Goal: Task Accomplishment & Management: Manage account settings

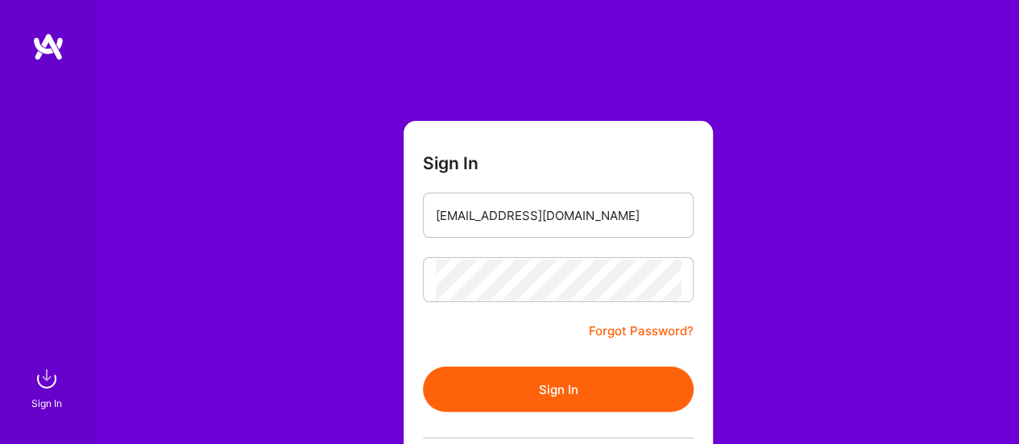
click at [487, 372] on button "Sign In" at bounding box center [558, 389] width 271 height 45
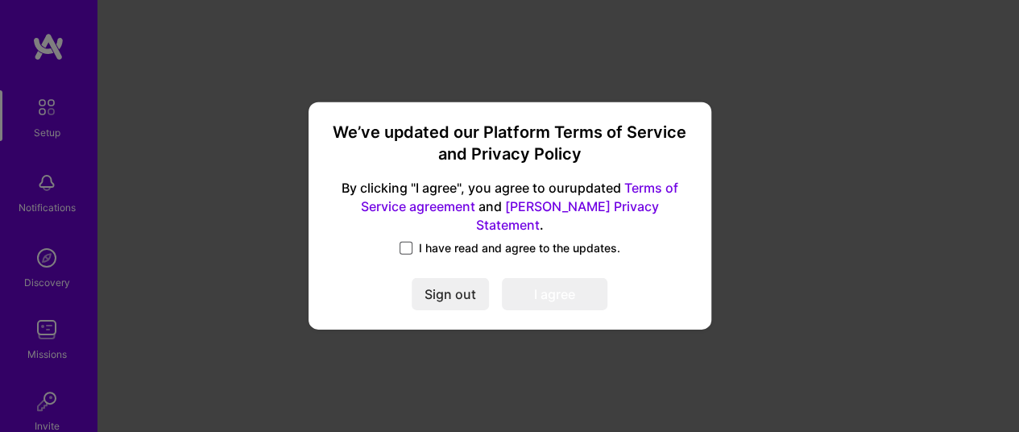
click at [409, 242] on span at bounding box center [406, 248] width 13 height 13
click at [0, 0] on input "I have read and agree to the updates." at bounding box center [0, 0] width 0 height 0
click at [535, 288] on button "I agree" at bounding box center [555, 295] width 106 height 32
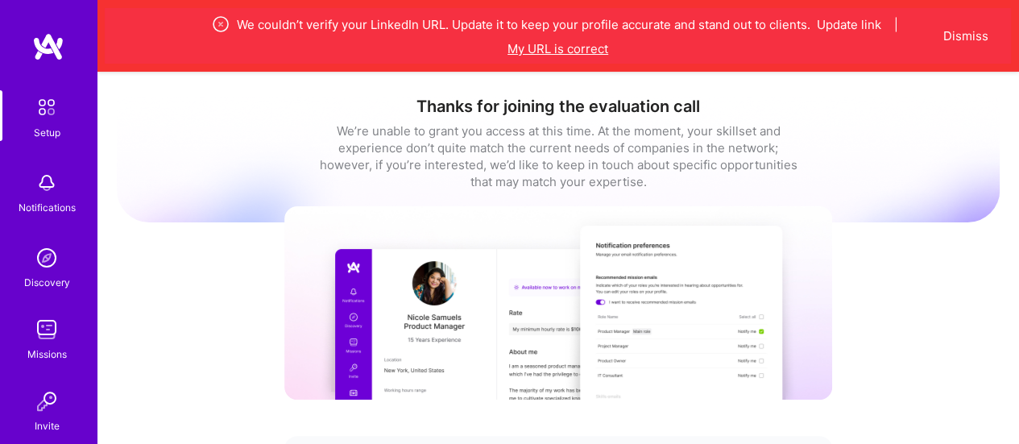
click at [551, 48] on button "My URL is correct" at bounding box center [558, 48] width 101 height 17
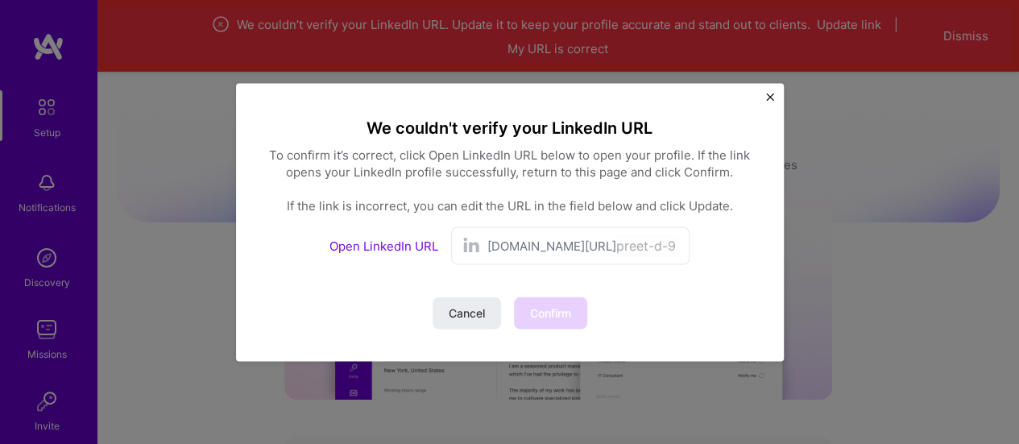
click at [534, 251] on span "[DOMAIN_NAME][URL]" at bounding box center [552, 245] width 129 height 17
click at [548, 246] on span "[DOMAIN_NAME][URL]" at bounding box center [552, 245] width 129 height 17
click at [401, 247] on link "Open LinkedIn URL" at bounding box center [384, 245] width 109 height 15
click at [480, 309] on span "Cancel" at bounding box center [467, 313] width 36 height 16
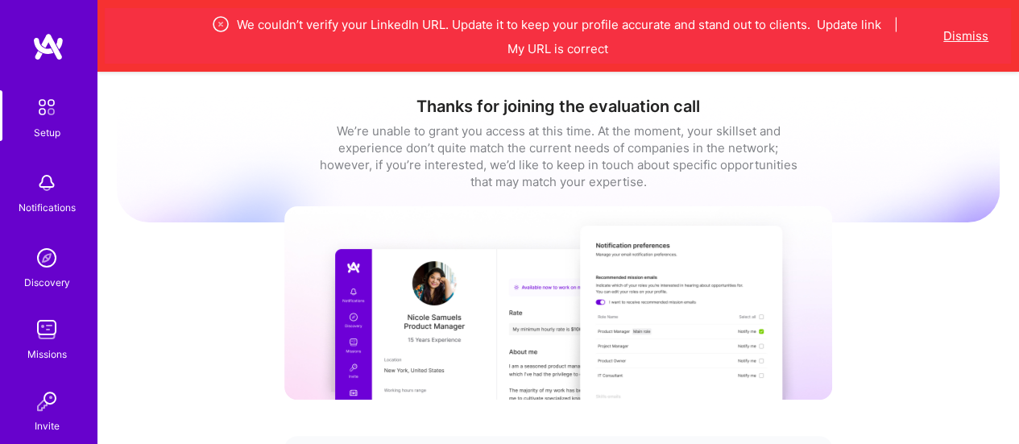
click at [974, 31] on button "Dismiss" at bounding box center [966, 35] width 45 height 17
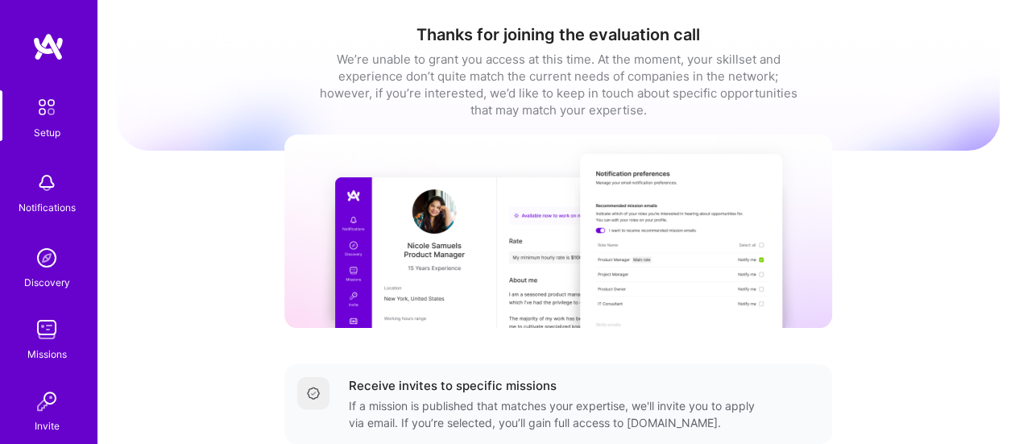
scroll to position [181, 0]
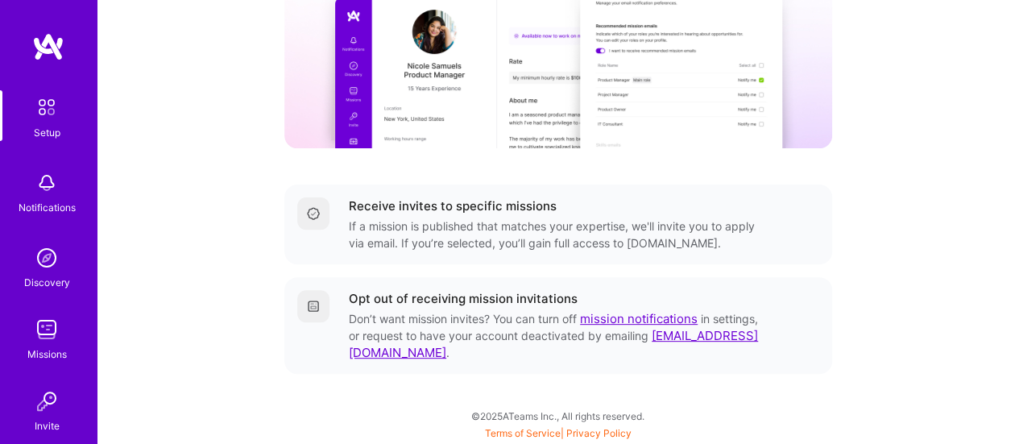
click at [41, 50] on img at bounding box center [48, 46] width 32 height 29
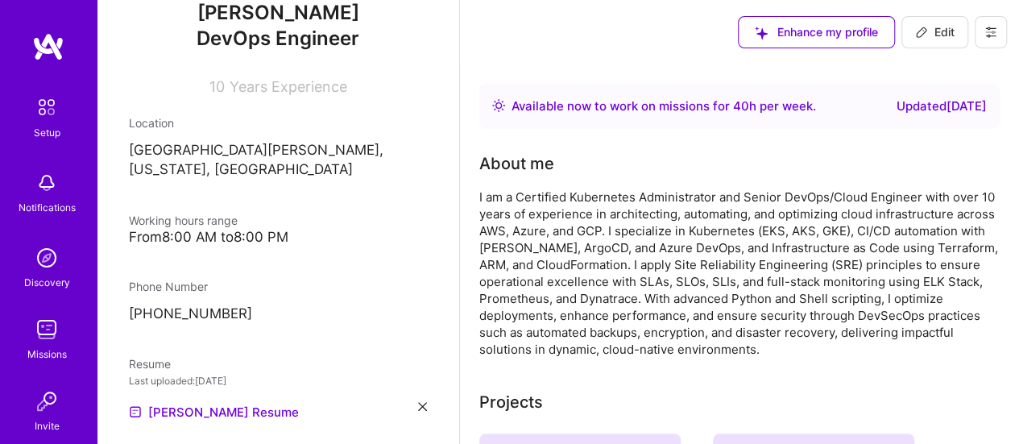
scroll to position [186, 0]
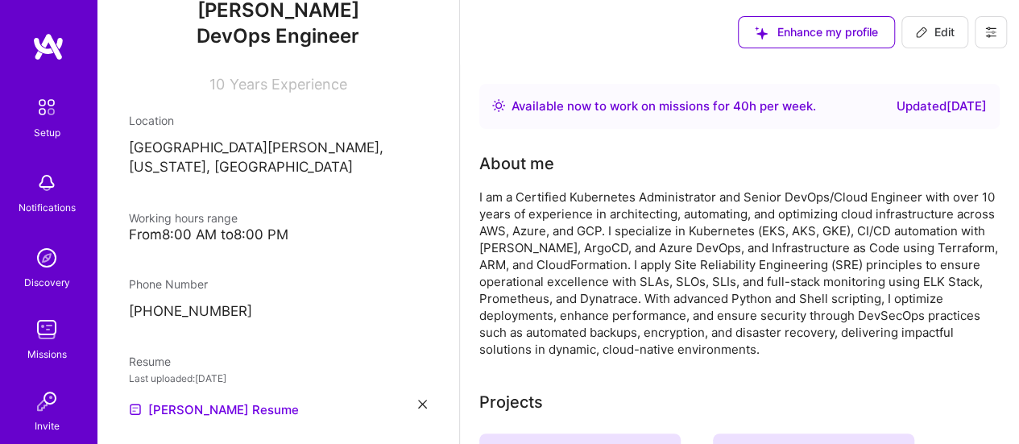
click at [46, 337] on img at bounding box center [47, 329] width 32 height 32
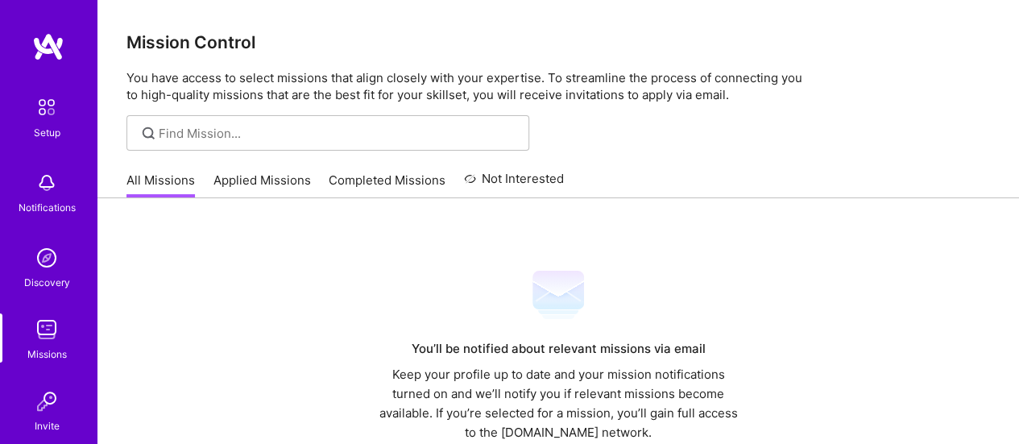
click at [276, 173] on link "Applied Missions" at bounding box center [263, 185] width 98 height 27
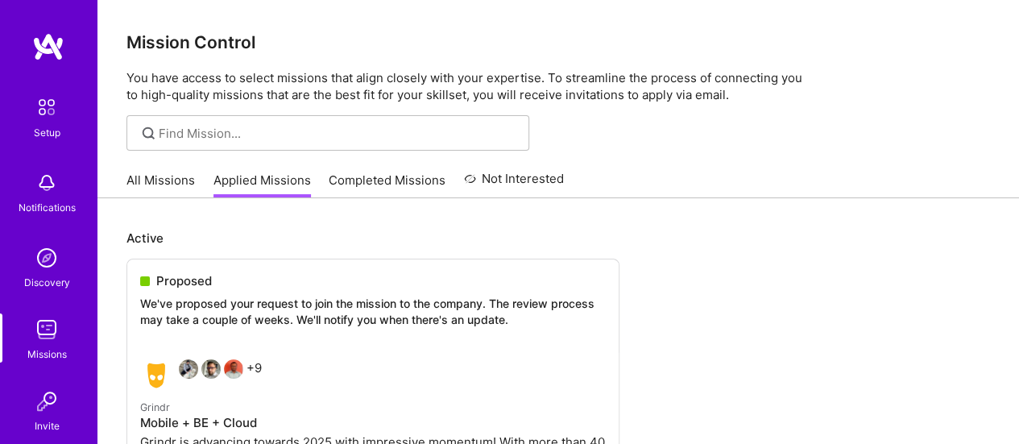
click at [187, 183] on link "All Missions" at bounding box center [161, 185] width 69 height 27
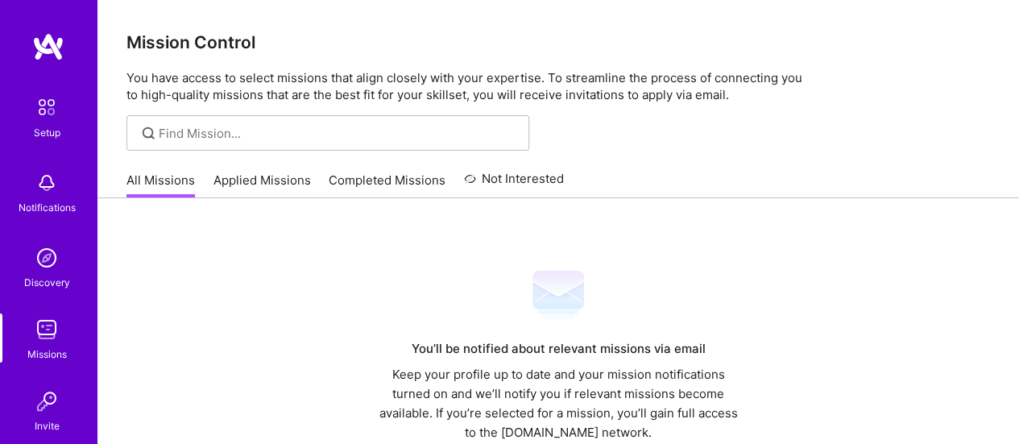
click at [49, 38] on img at bounding box center [48, 46] width 32 height 29
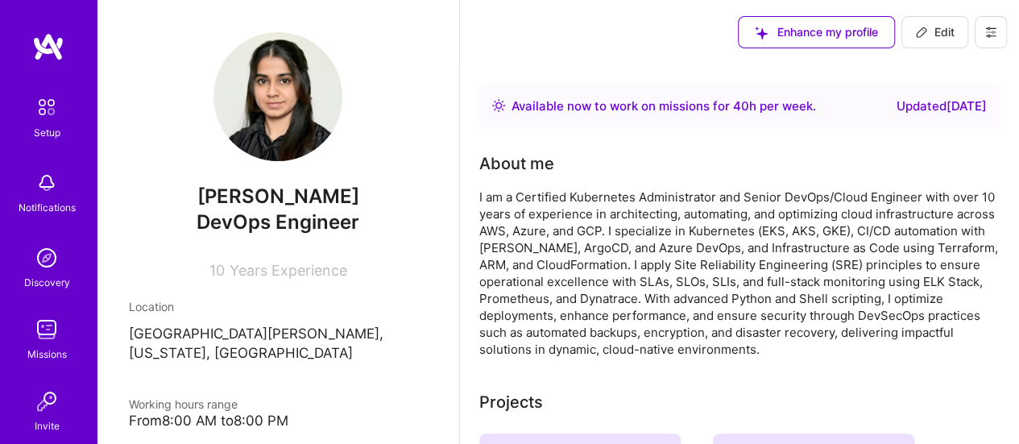
click at [49, 38] on img at bounding box center [48, 46] width 32 height 29
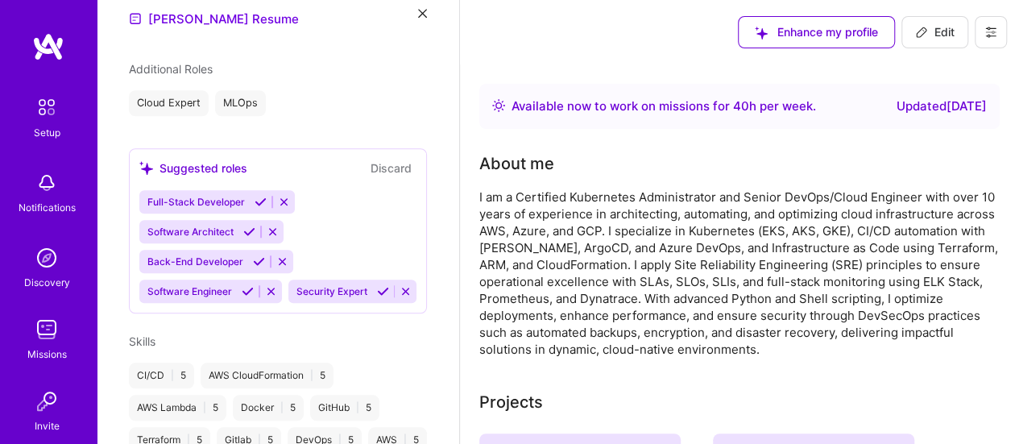
click at [31, 118] on img at bounding box center [47, 107] width 34 height 34
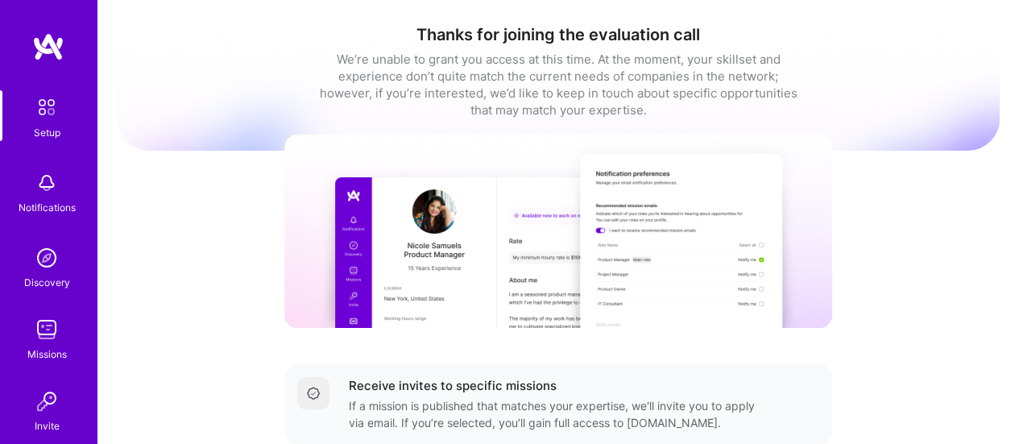
scroll to position [181, 0]
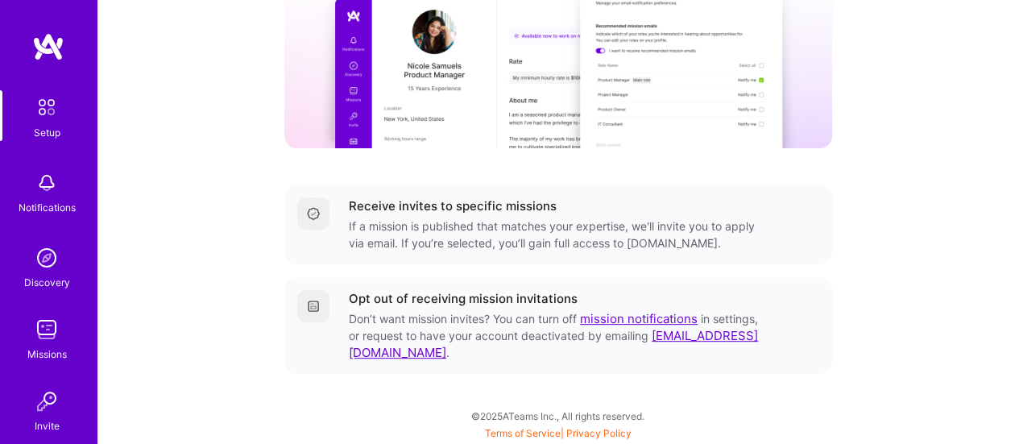
click at [48, 188] on img at bounding box center [47, 183] width 32 height 32
click at [39, 284] on div "Discovery" at bounding box center [47, 282] width 46 height 17
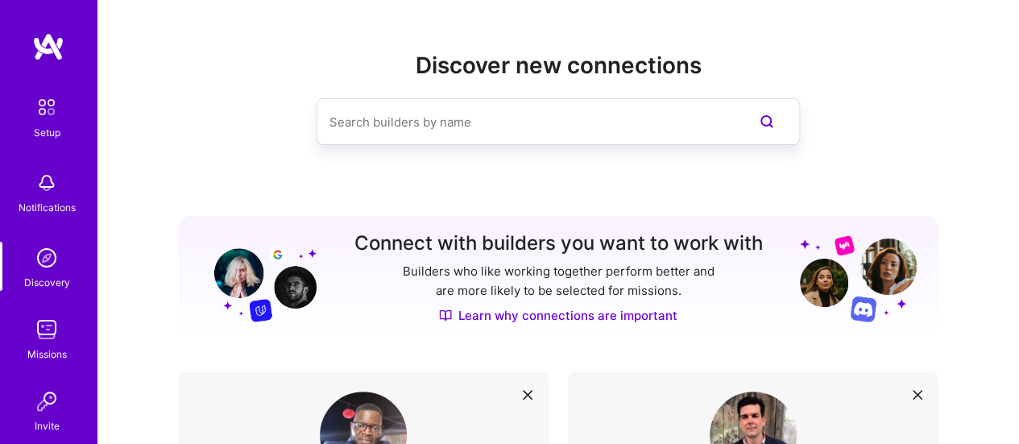
click at [39, 55] on img at bounding box center [48, 46] width 32 height 29
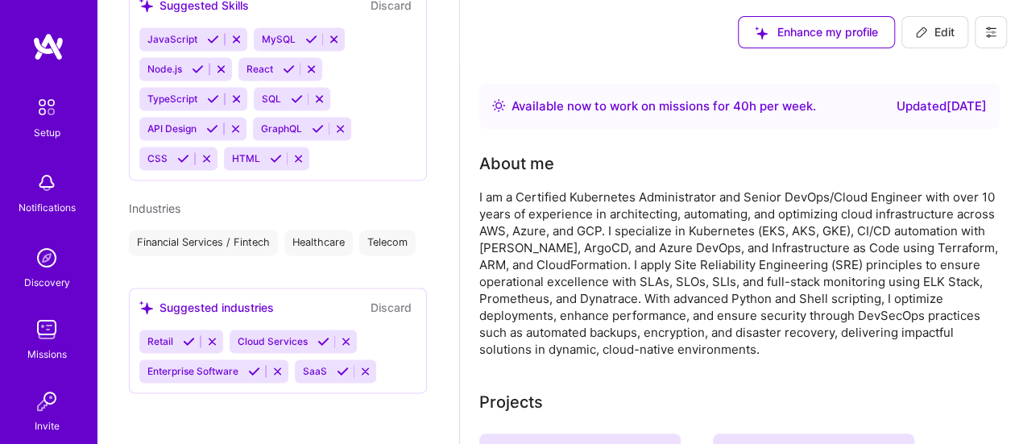
scroll to position [1212, 0]
click at [954, 21] on button "Edit" at bounding box center [935, 32] width 67 height 32
select select "US"
select select "Right Now"
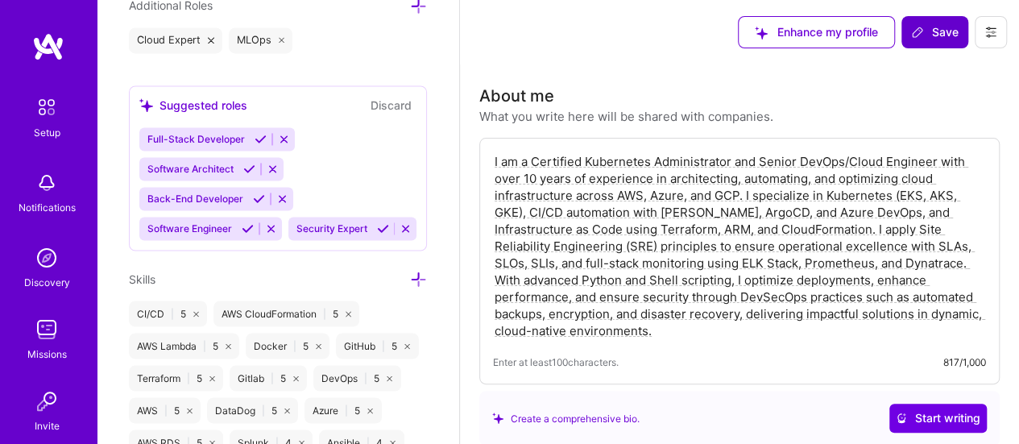
scroll to position [732, 0]
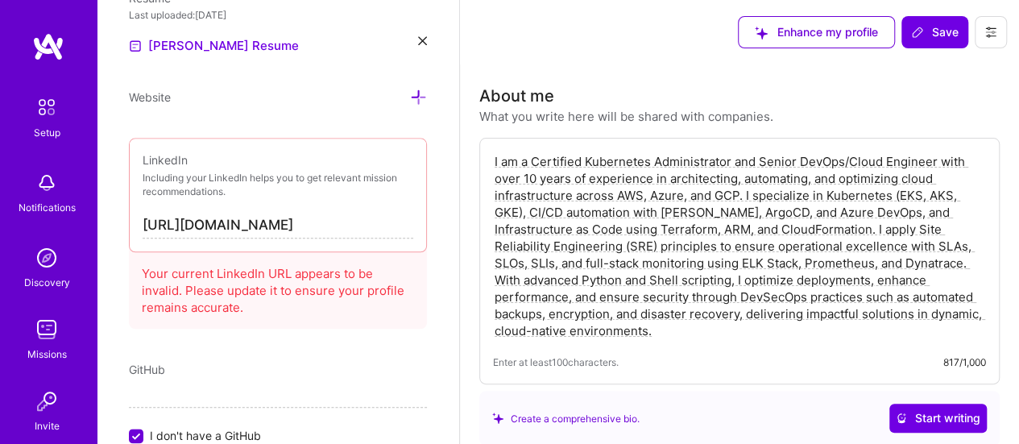
click at [234, 216] on input "[URL][DOMAIN_NAME]" at bounding box center [278, 226] width 271 height 26
paste input "[DOMAIN_NAME][URL][PERSON_NAME]"
type input "[URL][DOMAIN_NAME][PERSON_NAME]"
click at [950, 28] on span "Save" at bounding box center [935, 32] width 48 height 16
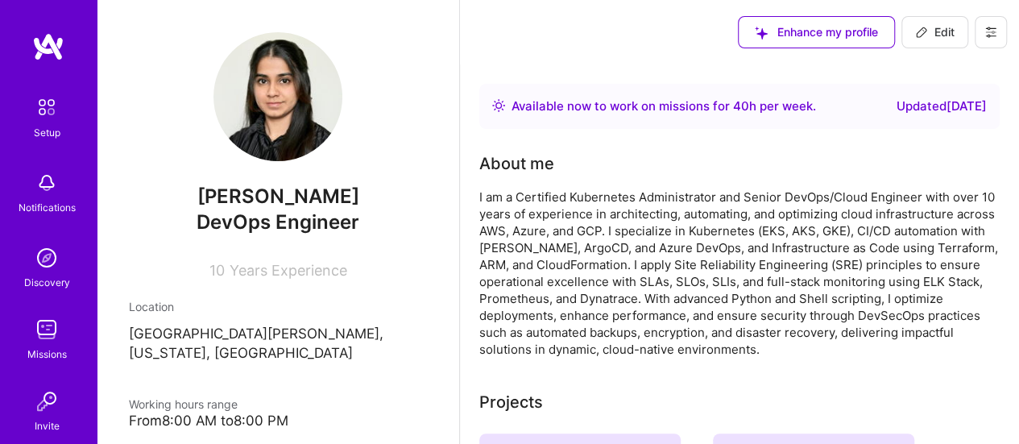
click at [48, 37] on img at bounding box center [48, 46] width 32 height 29
click at [33, 157] on div "Setup Notifications Discovery Missions Invite [DOMAIN_NAME]" at bounding box center [48, 298] width 97 height 416
click at [32, 172] on img at bounding box center [47, 183] width 32 height 32
click at [31, 271] on img at bounding box center [47, 258] width 32 height 32
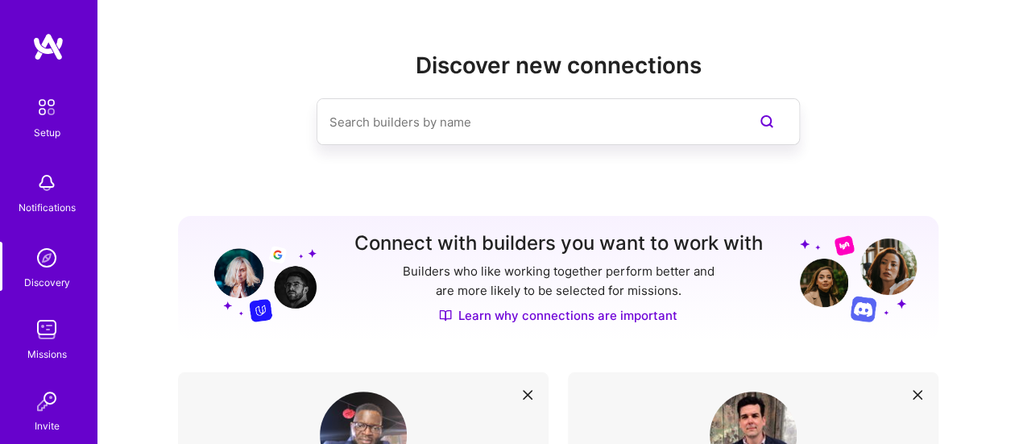
click at [42, 331] on img at bounding box center [47, 329] width 32 height 32
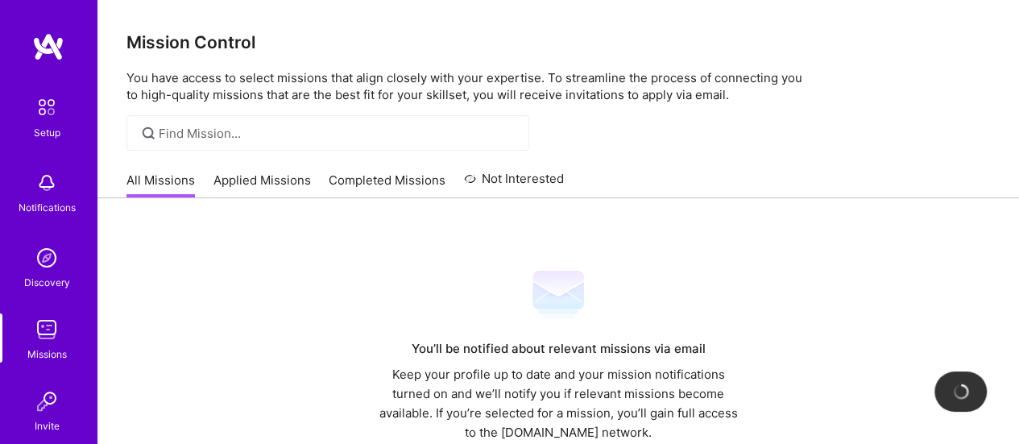
scroll to position [109, 0]
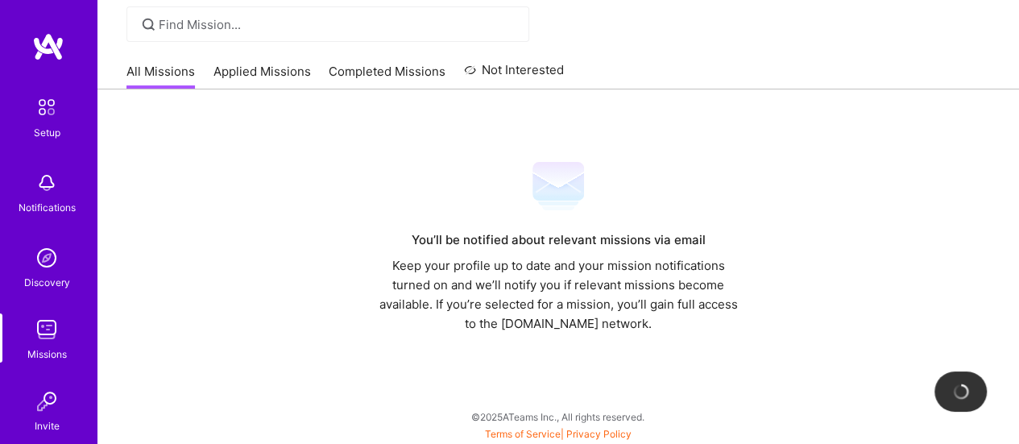
click at [251, 80] on link "Applied Missions" at bounding box center [263, 76] width 98 height 27
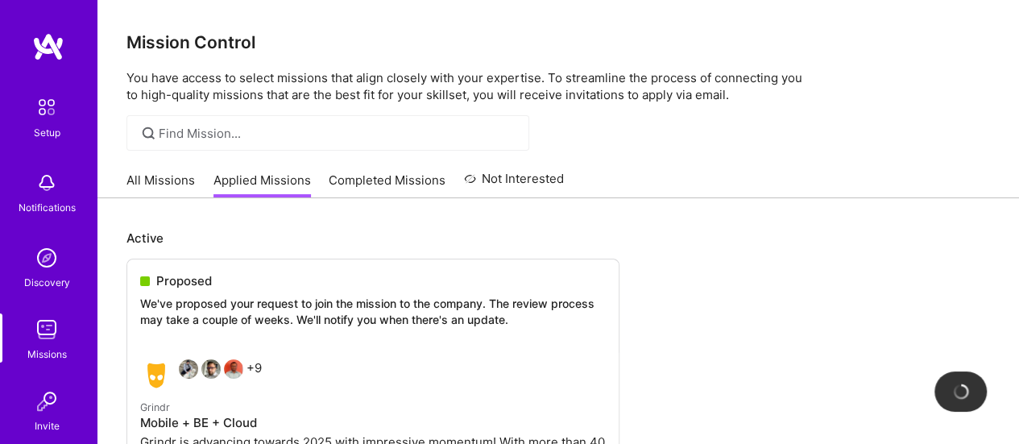
click at [155, 177] on link "All Missions" at bounding box center [161, 185] width 69 height 27
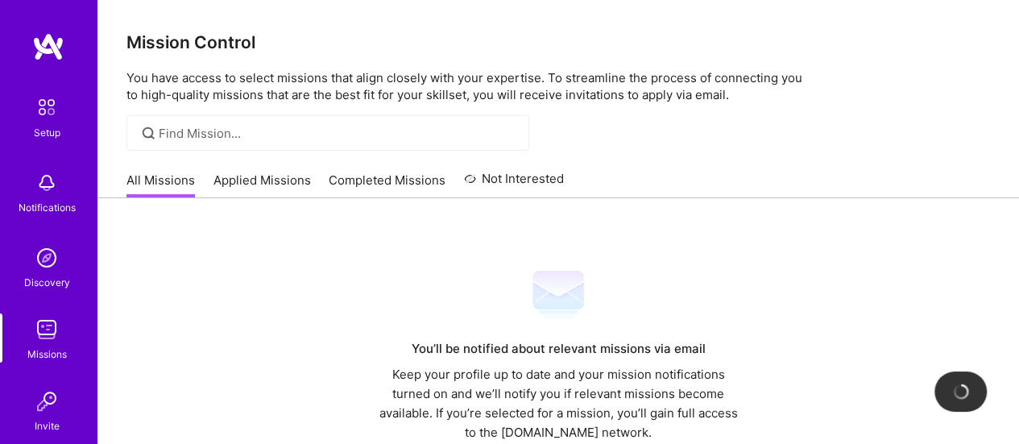
click at [48, 130] on div "Setup" at bounding box center [47, 132] width 27 height 17
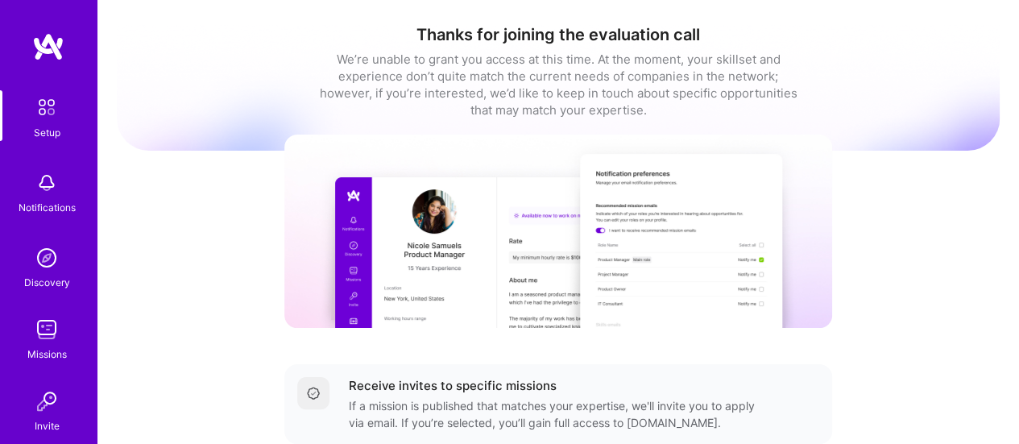
click at [52, 44] on img at bounding box center [48, 46] width 32 height 29
